Goal: Find specific page/section: Find specific page/section

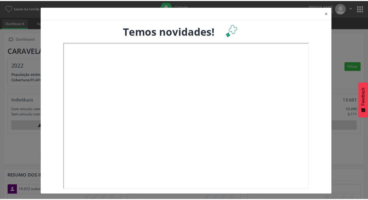
scroll to position [1, 0]
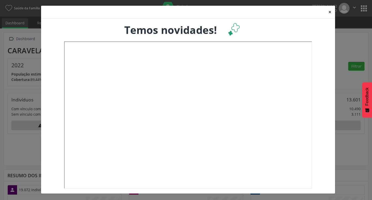
click at [328, 12] on button "×" at bounding box center [330, 12] width 10 height 13
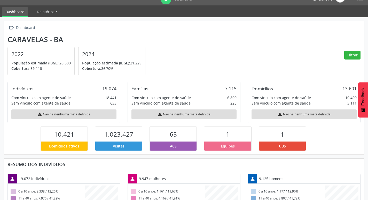
scroll to position [0, 0]
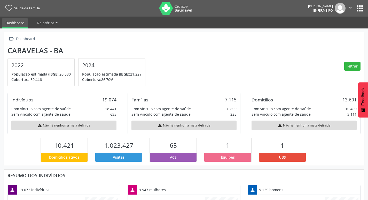
click at [361, 11] on button "apps" at bounding box center [360, 8] width 9 height 9
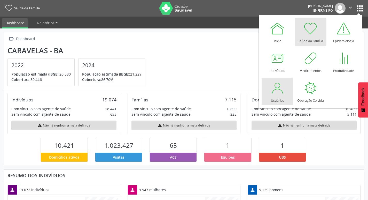
click at [268, 99] on link "Usuários" at bounding box center [278, 92] width 32 height 28
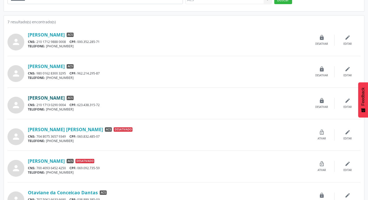
scroll to position [127, 0]
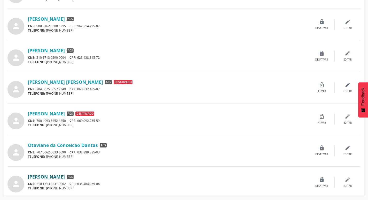
click at [54, 175] on link "Suely Fernandes Alves" at bounding box center [46, 177] width 37 height 6
click at [62, 144] on link "Otaviane da Conceicao Dantas" at bounding box center [63, 145] width 70 height 6
click at [45, 52] on link "Dilcelia Ramos Santana" at bounding box center [46, 51] width 37 height 6
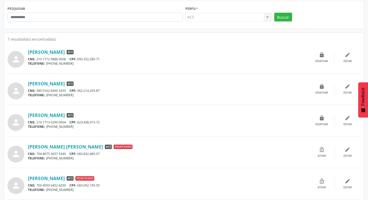
scroll to position [50, 0]
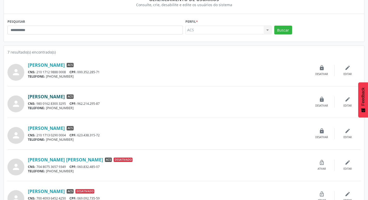
click at [65, 96] on link "Debora Duarte Cancelieri" at bounding box center [46, 97] width 37 height 6
click at [65, 67] on link "Altaeme Bomfim da Silva" at bounding box center [46, 65] width 37 height 6
